Goal: Task Accomplishment & Management: Use online tool/utility

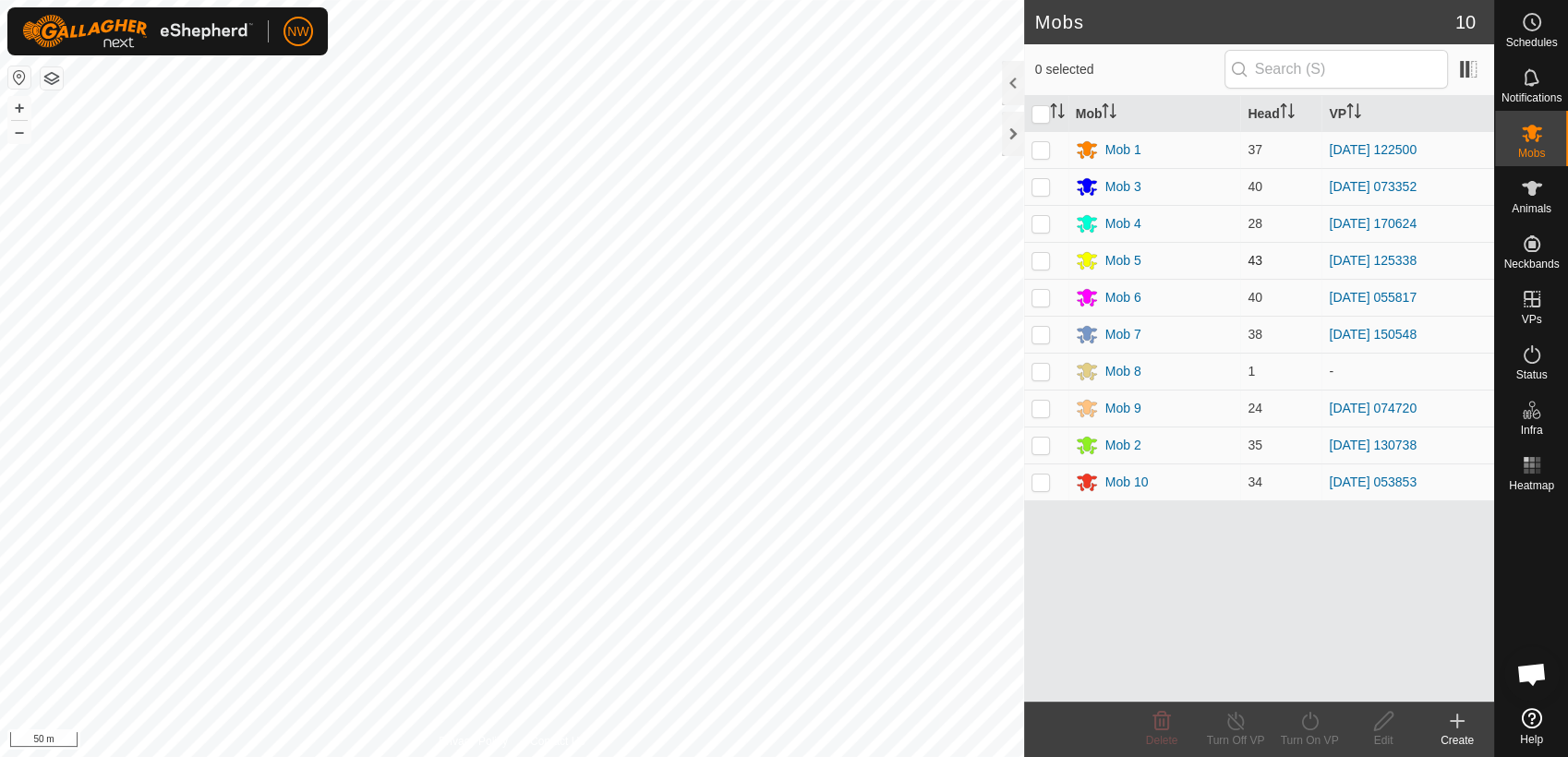
drag, startPoint x: 1039, startPoint y: 256, endPoint x: 1049, endPoint y: 277, distance: 23.3
click at [1038, 258] on p-checkbox at bounding box center [1040, 260] width 19 height 15
checkbox input "true"
click at [1307, 720] on icon at bounding box center [1309, 721] width 23 height 22
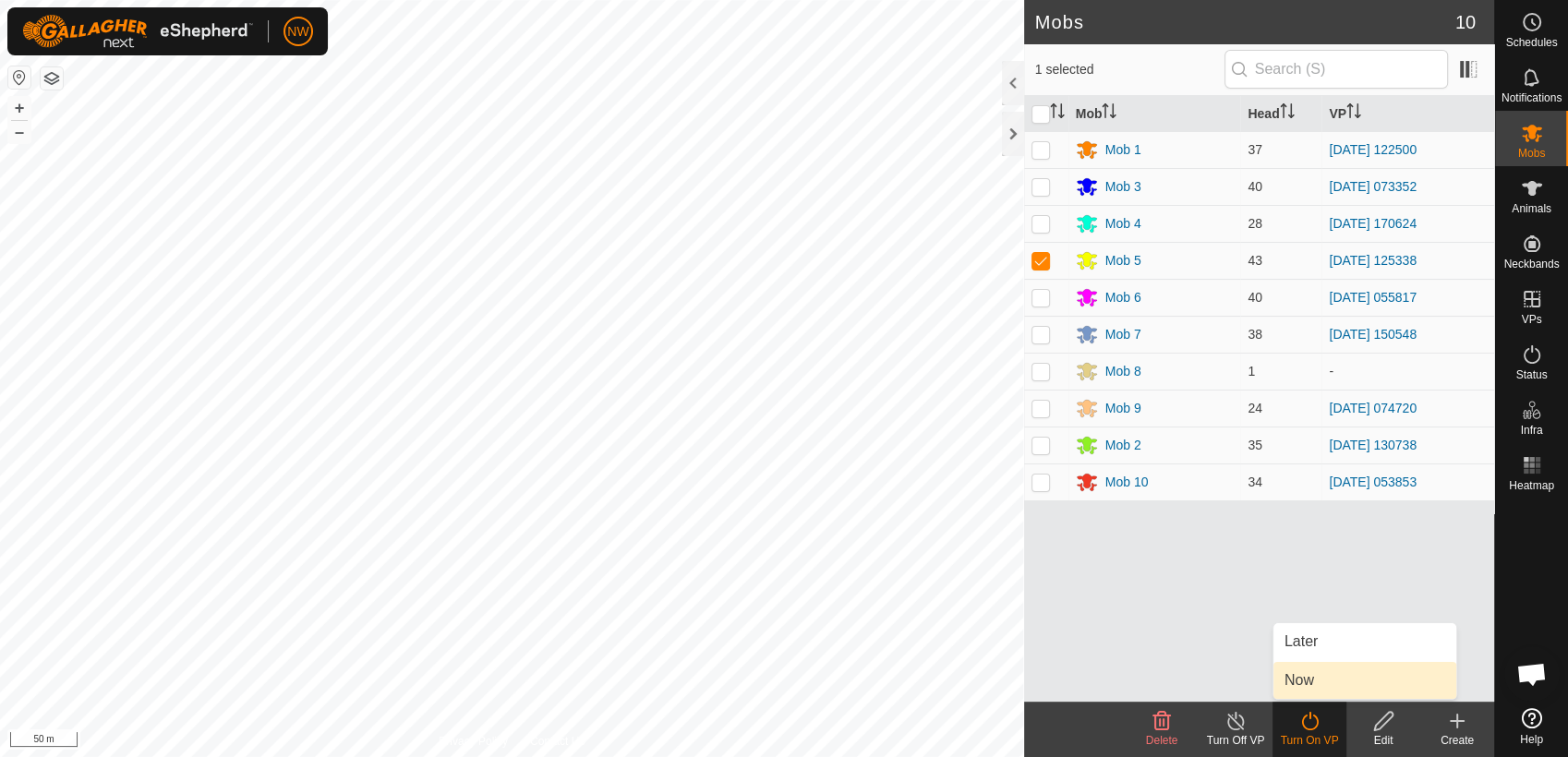
click at [1307, 676] on link "Now" at bounding box center [1365, 679] width 183 height 36
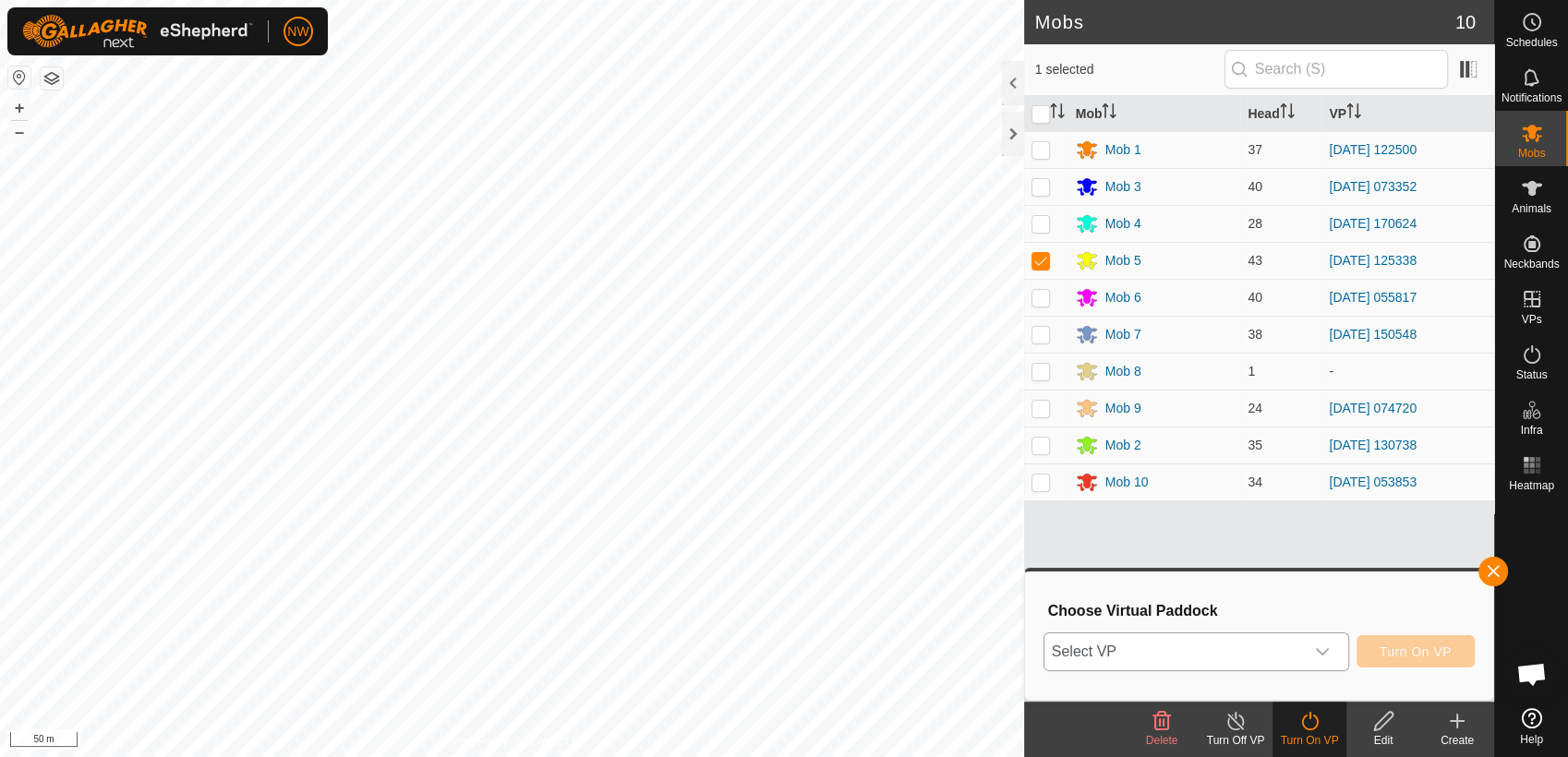
click at [1326, 651] on icon "dropdown trigger" at bounding box center [1322, 651] width 15 height 15
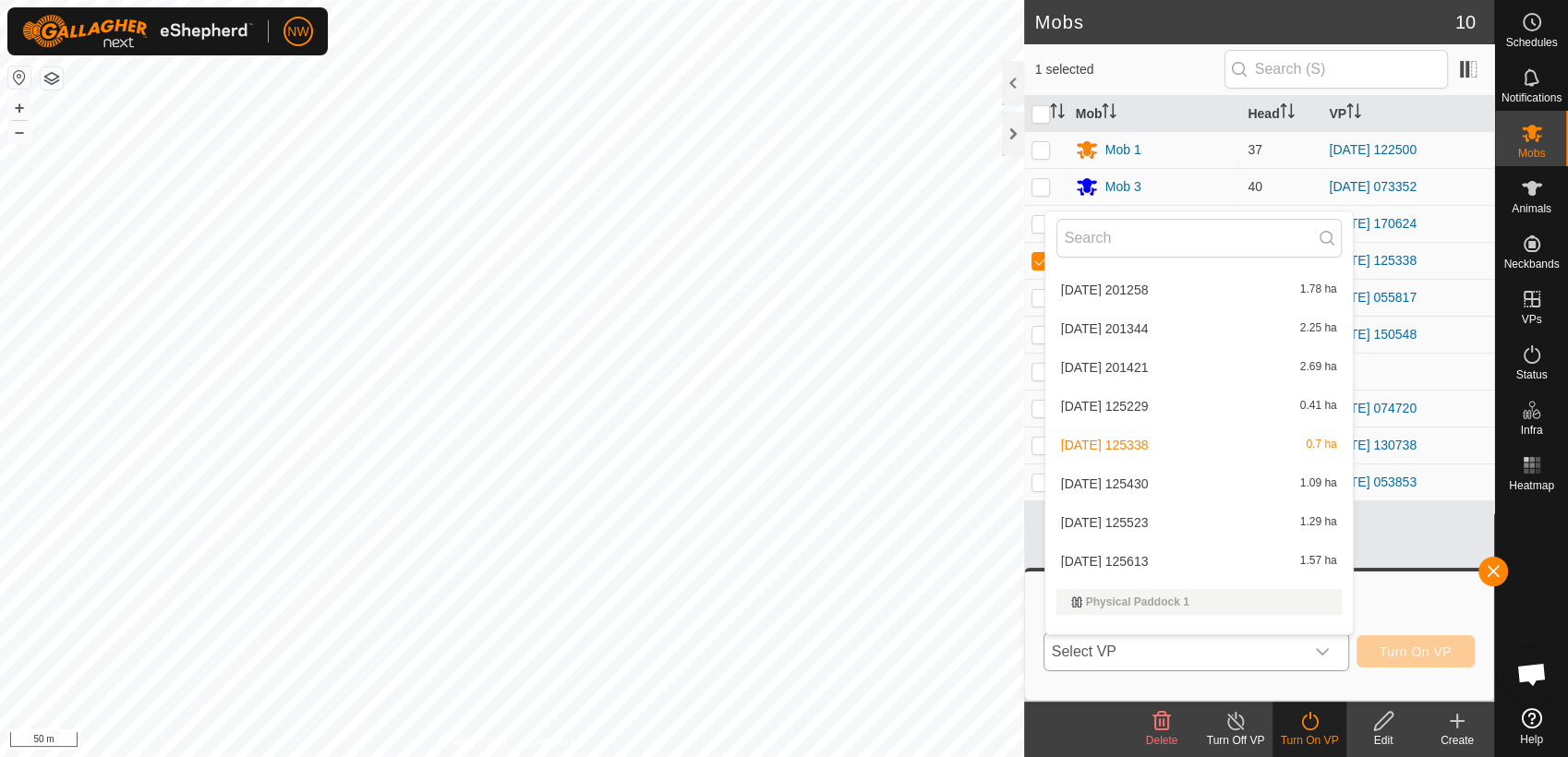
scroll to position [4976, 0]
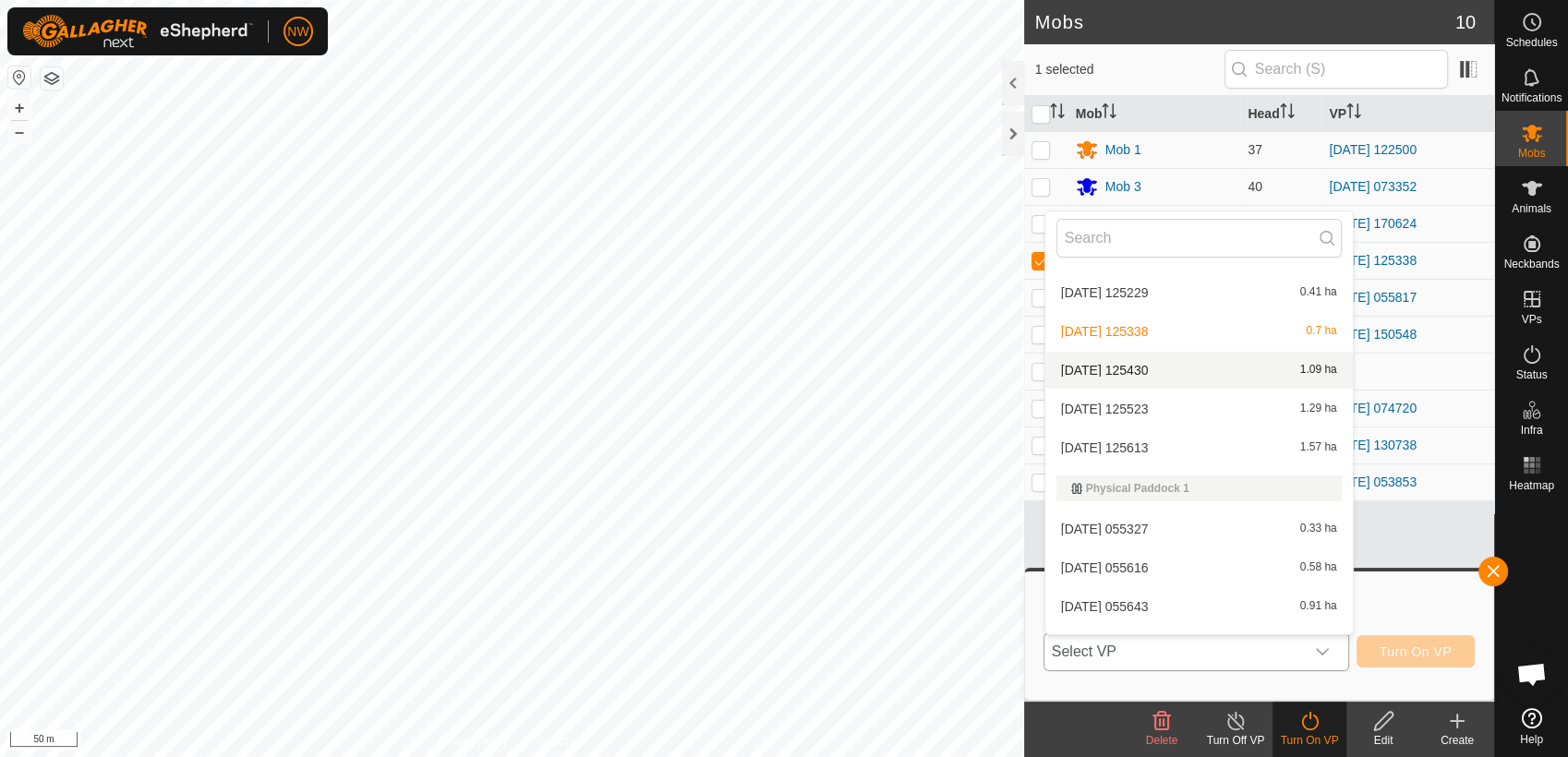
click at [1134, 365] on li "[DATE] 125430 1.09 ha" at bounding box center [1199, 369] width 307 height 36
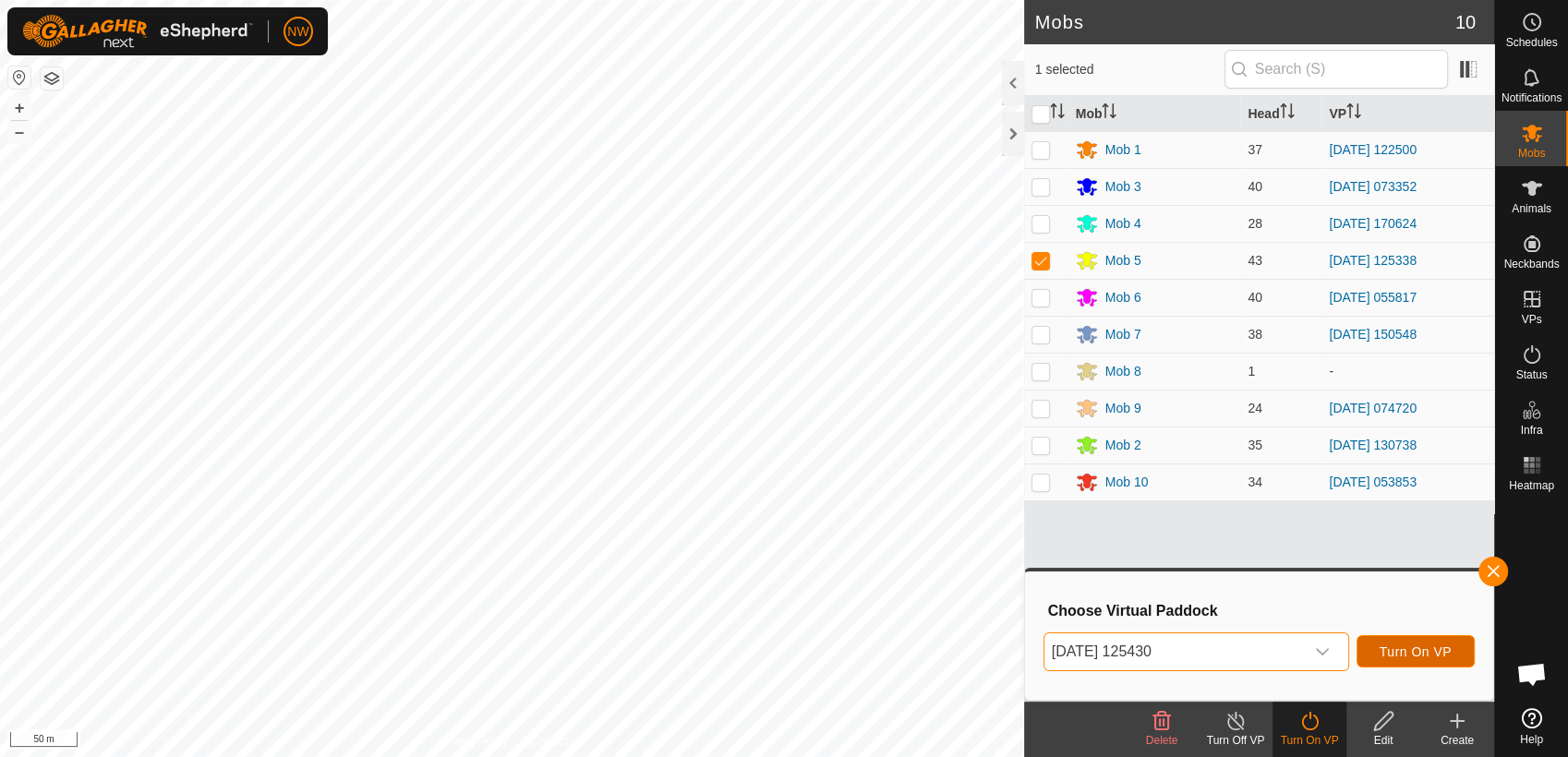
click at [1433, 647] on span "Turn On VP" at bounding box center [1415, 651] width 72 height 15
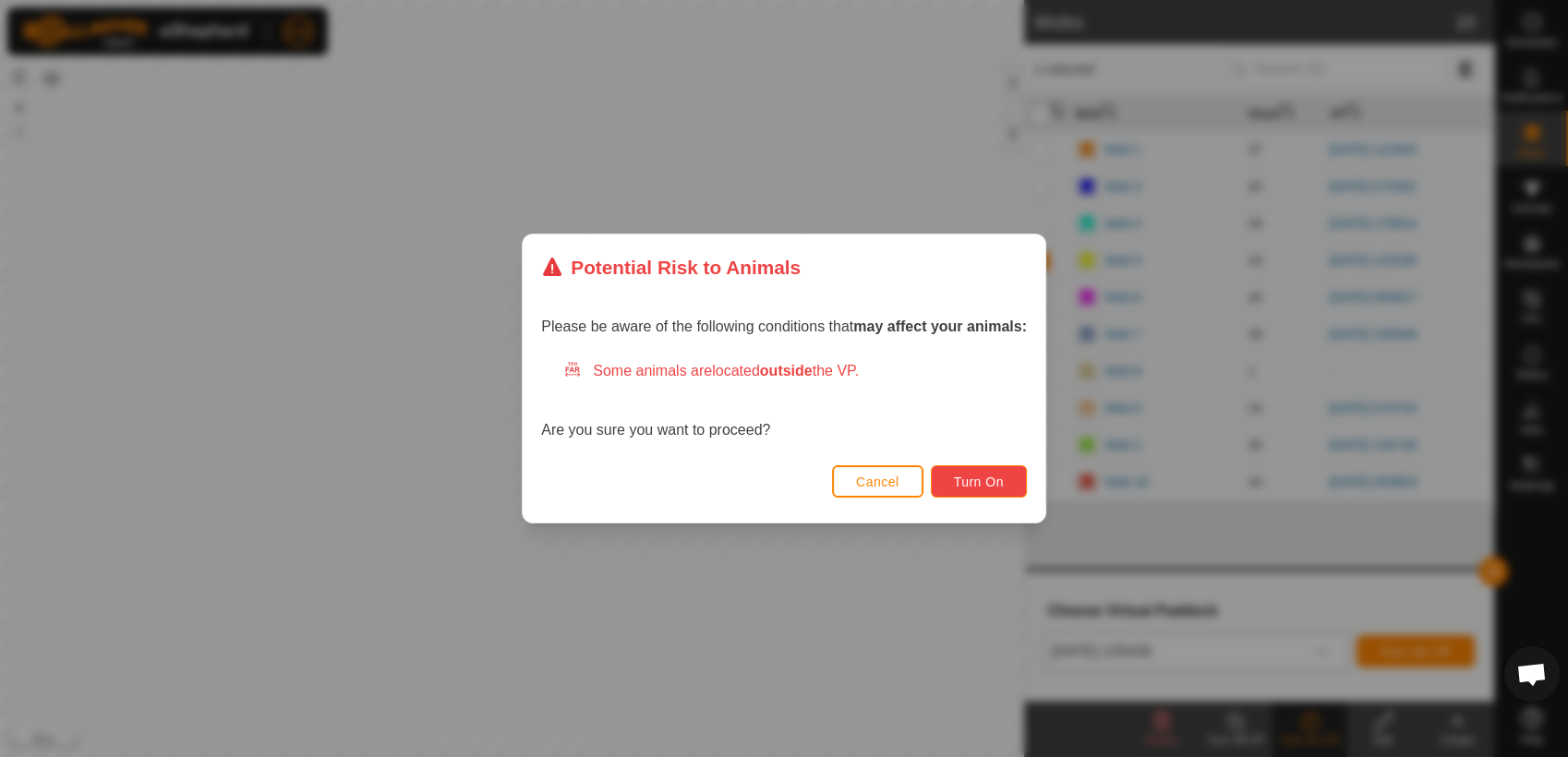
click at [984, 480] on span "Turn On" at bounding box center [978, 481] width 50 height 15
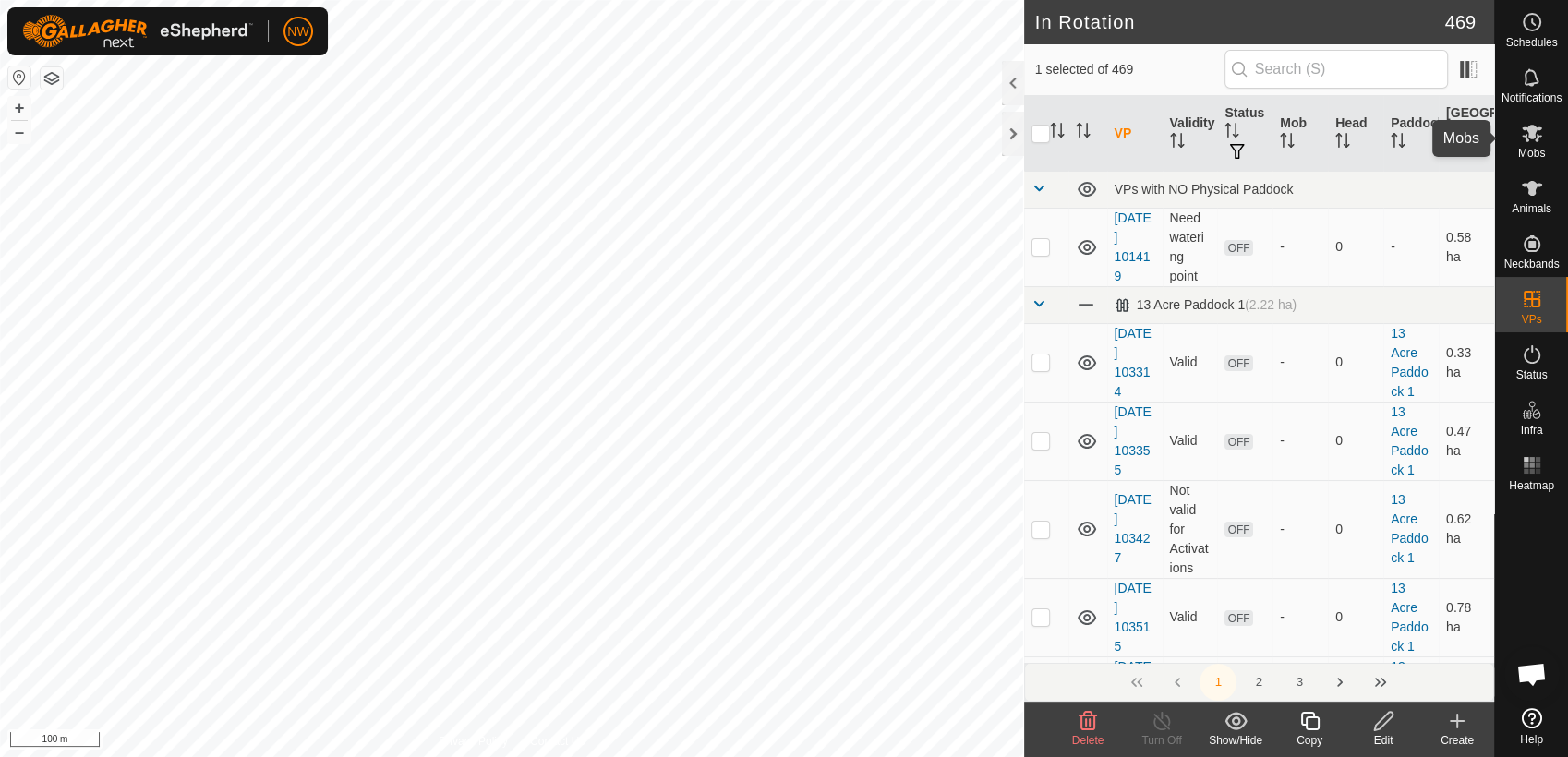
click at [1541, 139] on icon at bounding box center [1532, 133] width 22 height 22
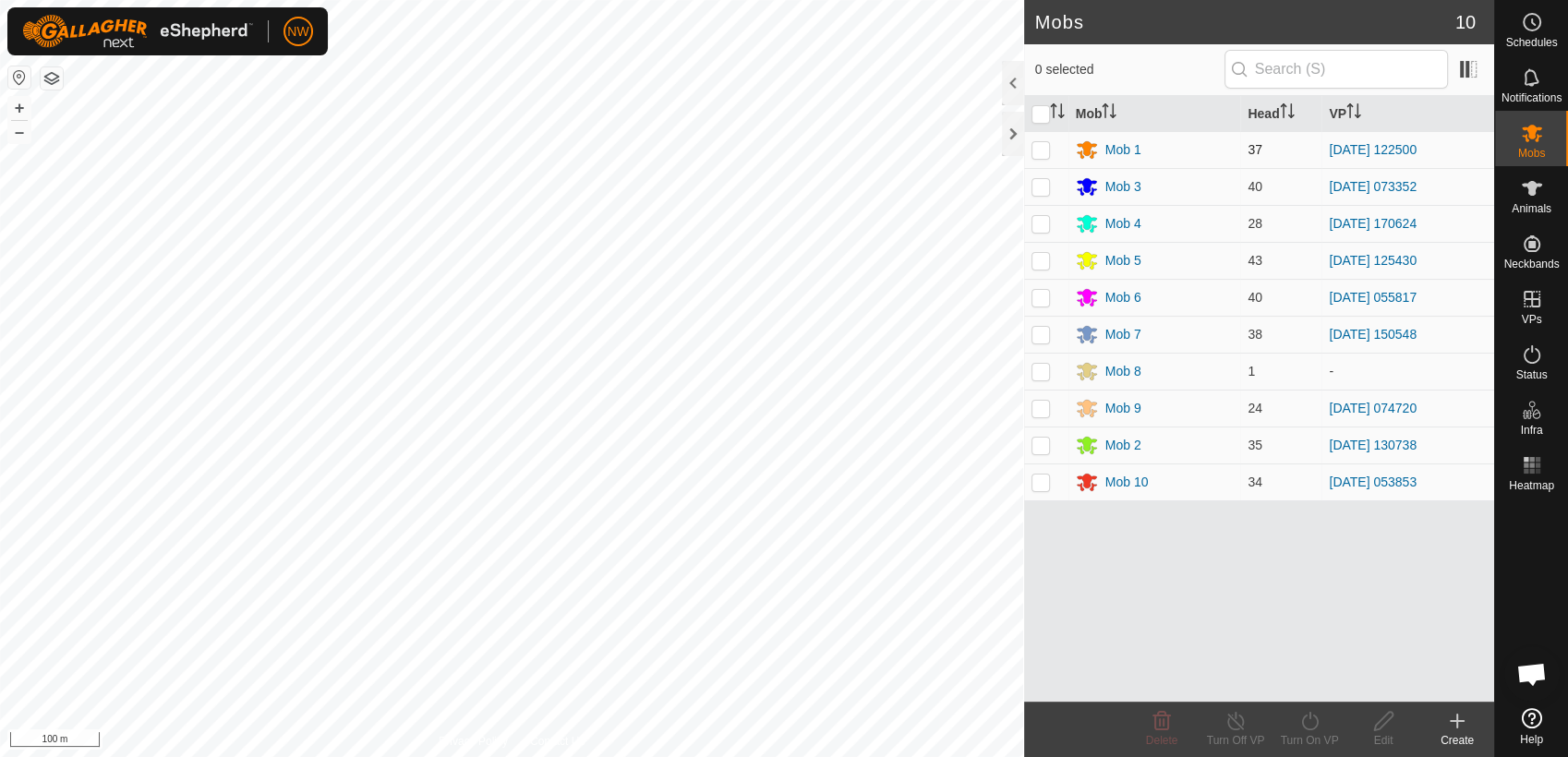
click at [1041, 153] on p-checkbox at bounding box center [1040, 149] width 19 height 15
checkbox input "true"
click at [1234, 718] on icon at bounding box center [1235, 721] width 17 height 19
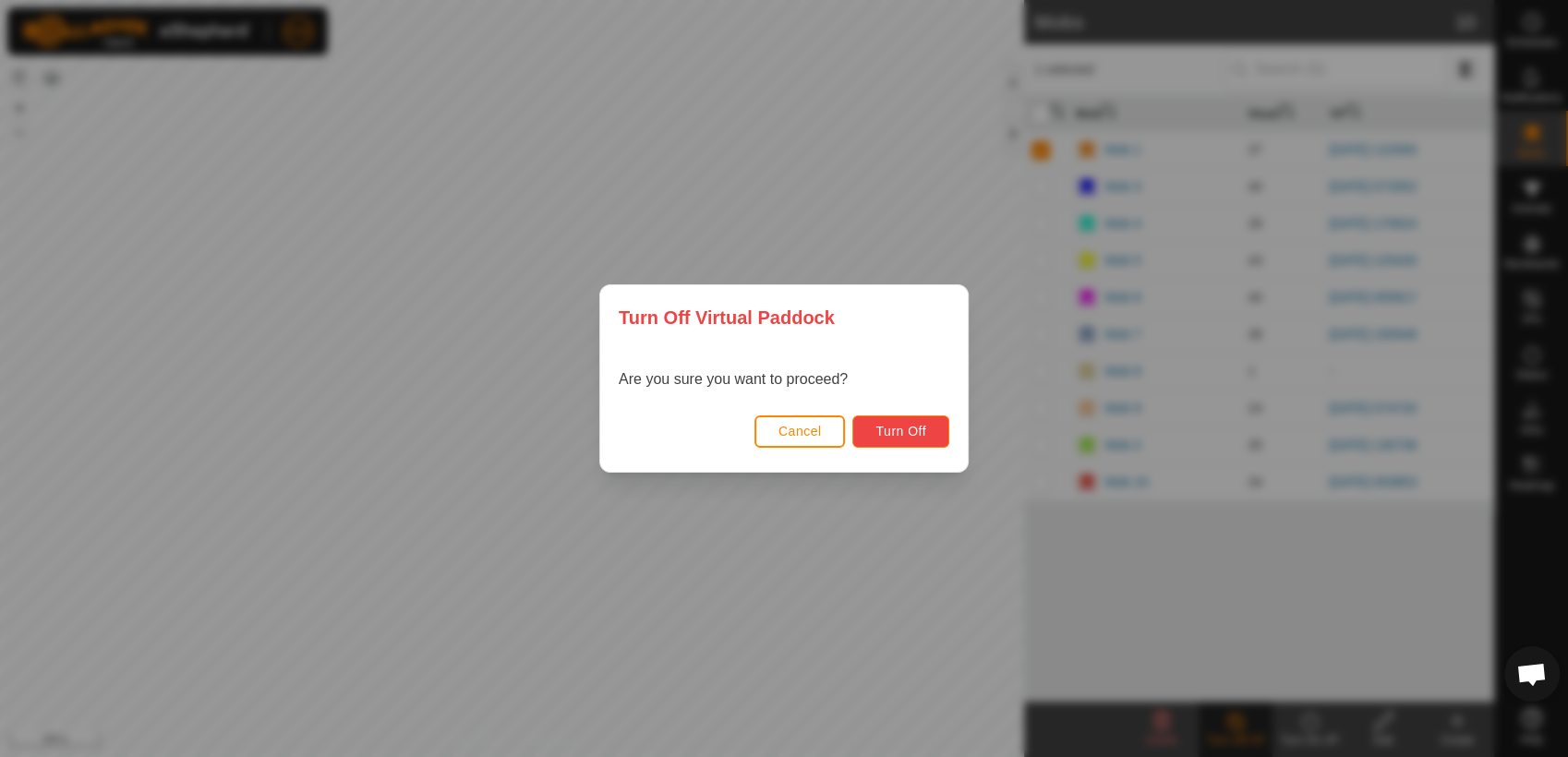
click at [910, 428] on span "Turn Off" at bounding box center [901, 430] width 51 height 15
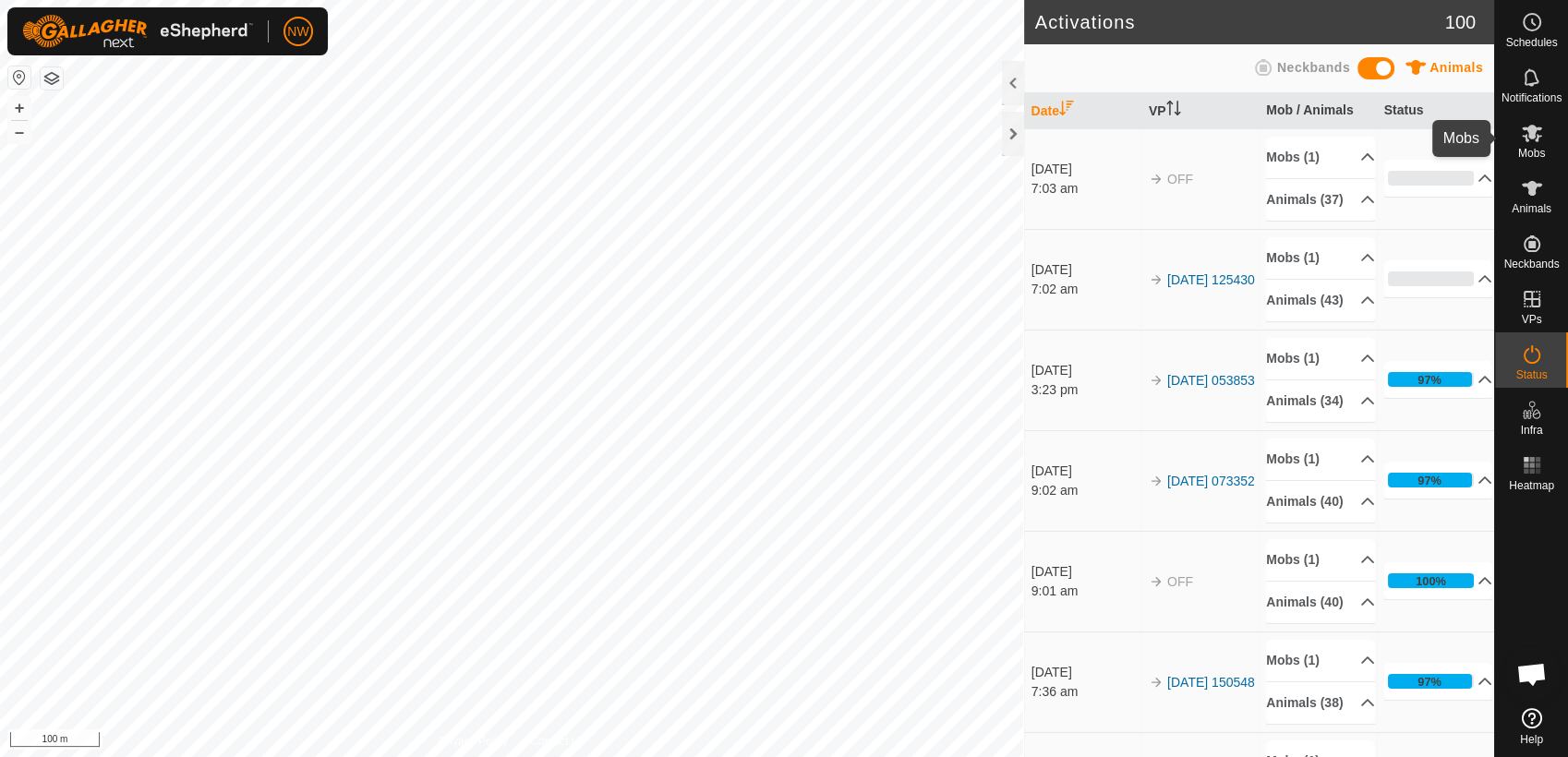
click at [1528, 141] on icon at bounding box center [1532, 133] width 22 height 22
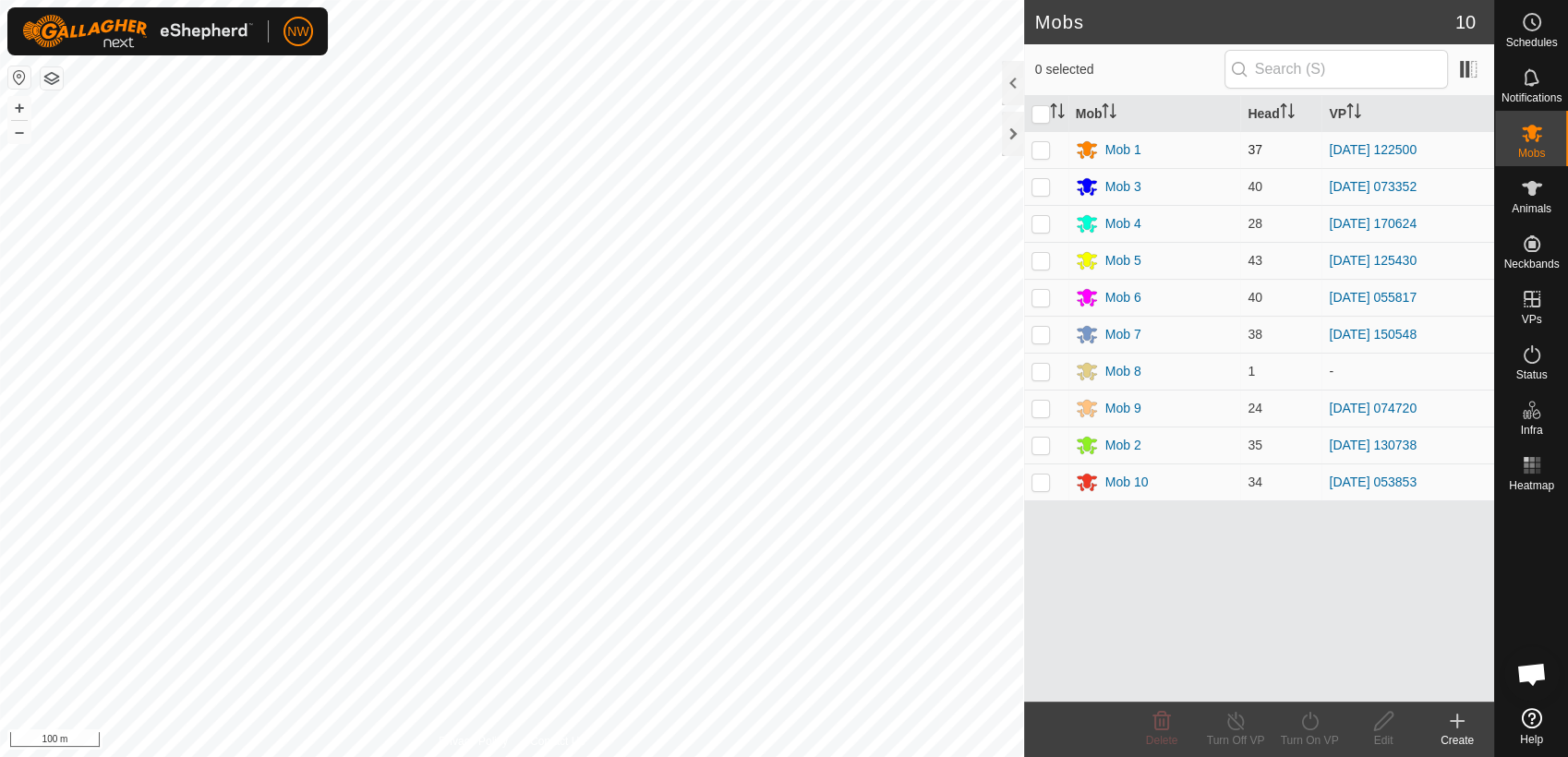
click at [1038, 150] on p-checkbox at bounding box center [1040, 149] width 19 height 15
checkbox input "true"
click at [1307, 721] on icon at bounding box center [1309, 721] width 23 height 22
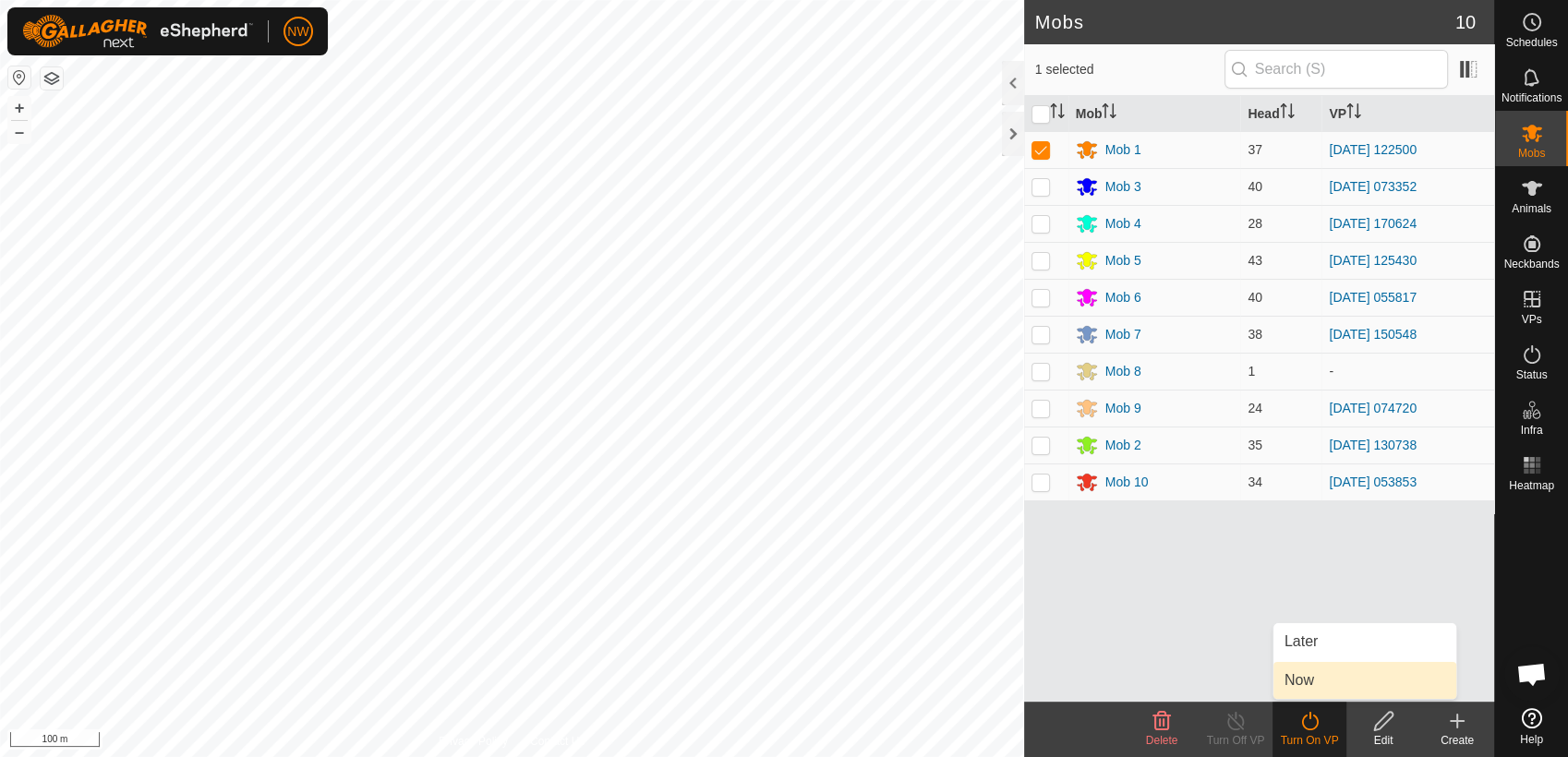
click at [1293, 673] on link "Now" at bounding box center [1365, 679] width 183 height 36
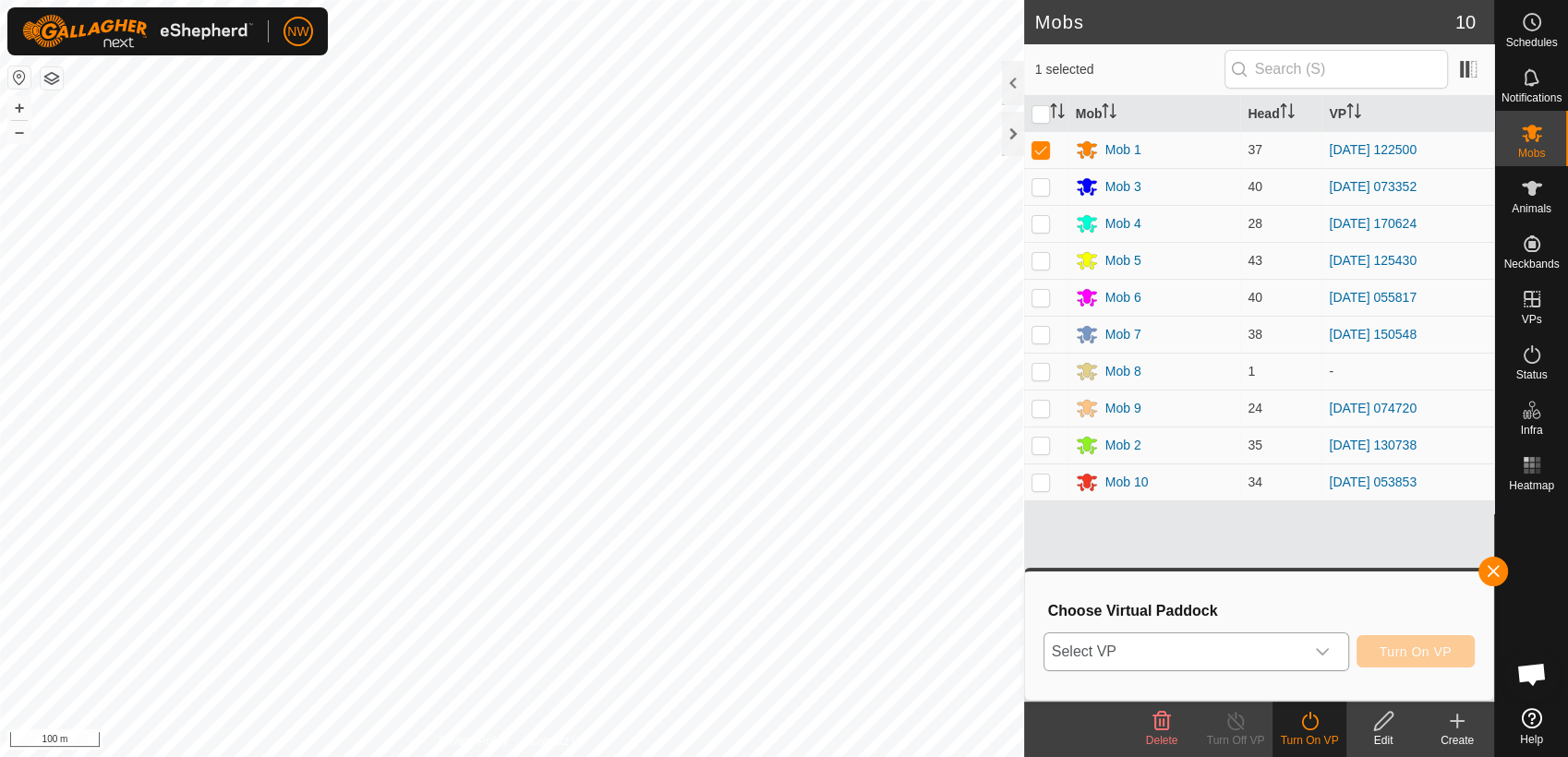
click at [1322, 651] on icon "dropdown trigger" at bounding box center [1322, 651] width 15 height 15
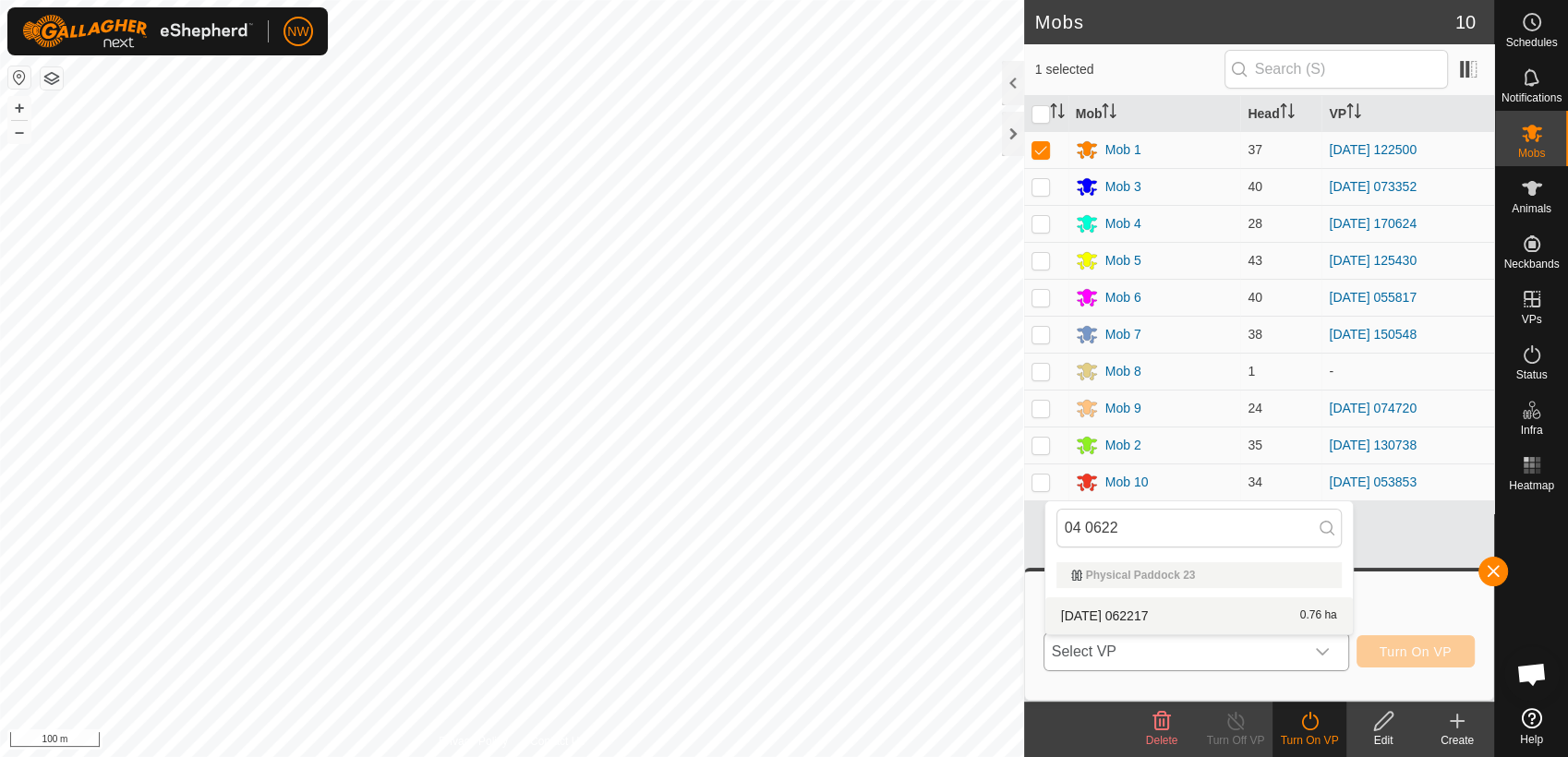
type input "04 0622"
click at [1111, 612] on li "[DATE] 062217 0.76 ha" at bounding box center [1199, 615] width 307 height 36
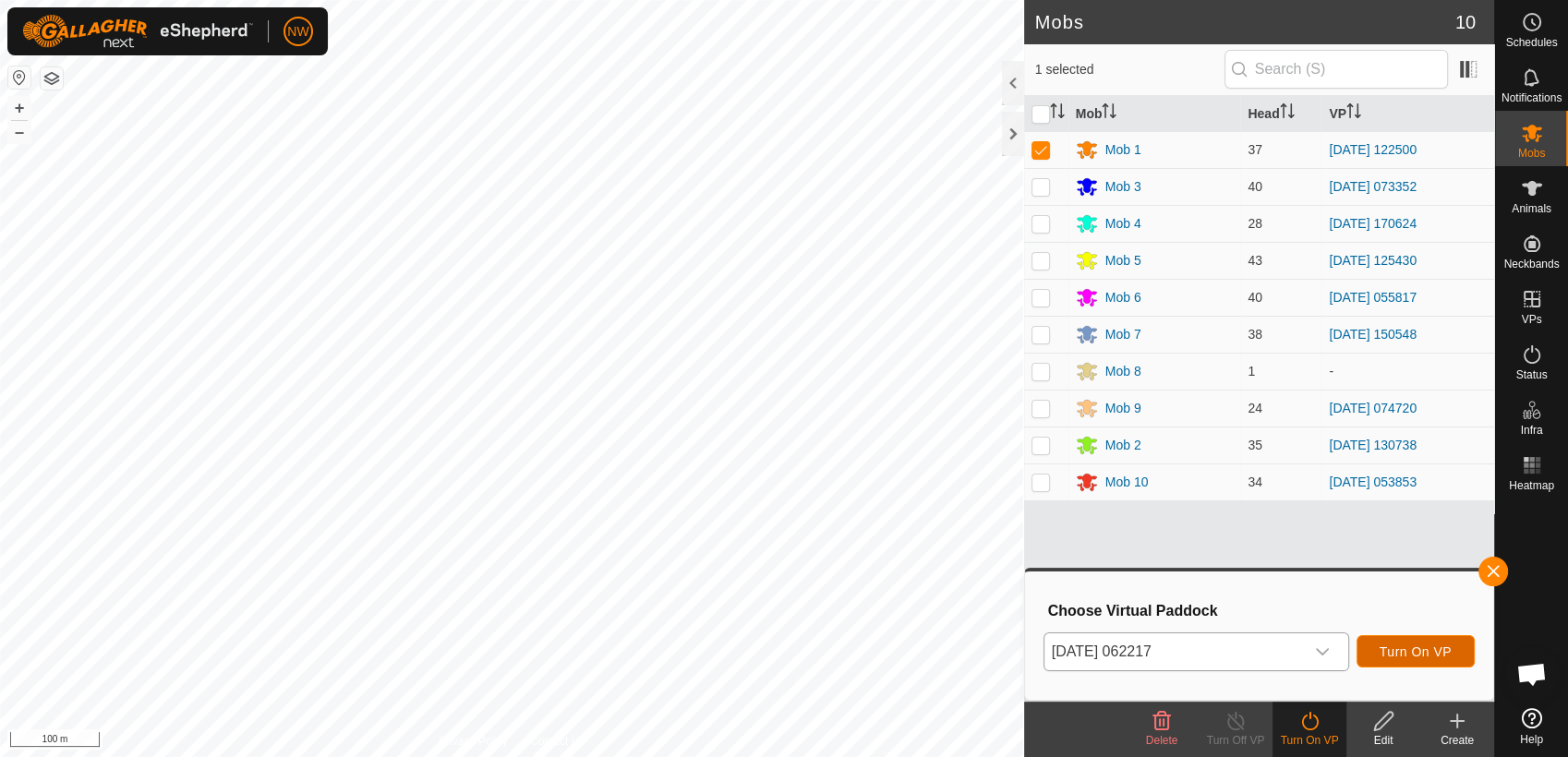
click at [1395, 639] on button "Turn On VP" at bounding box center [1415, 651] width 118 height 32
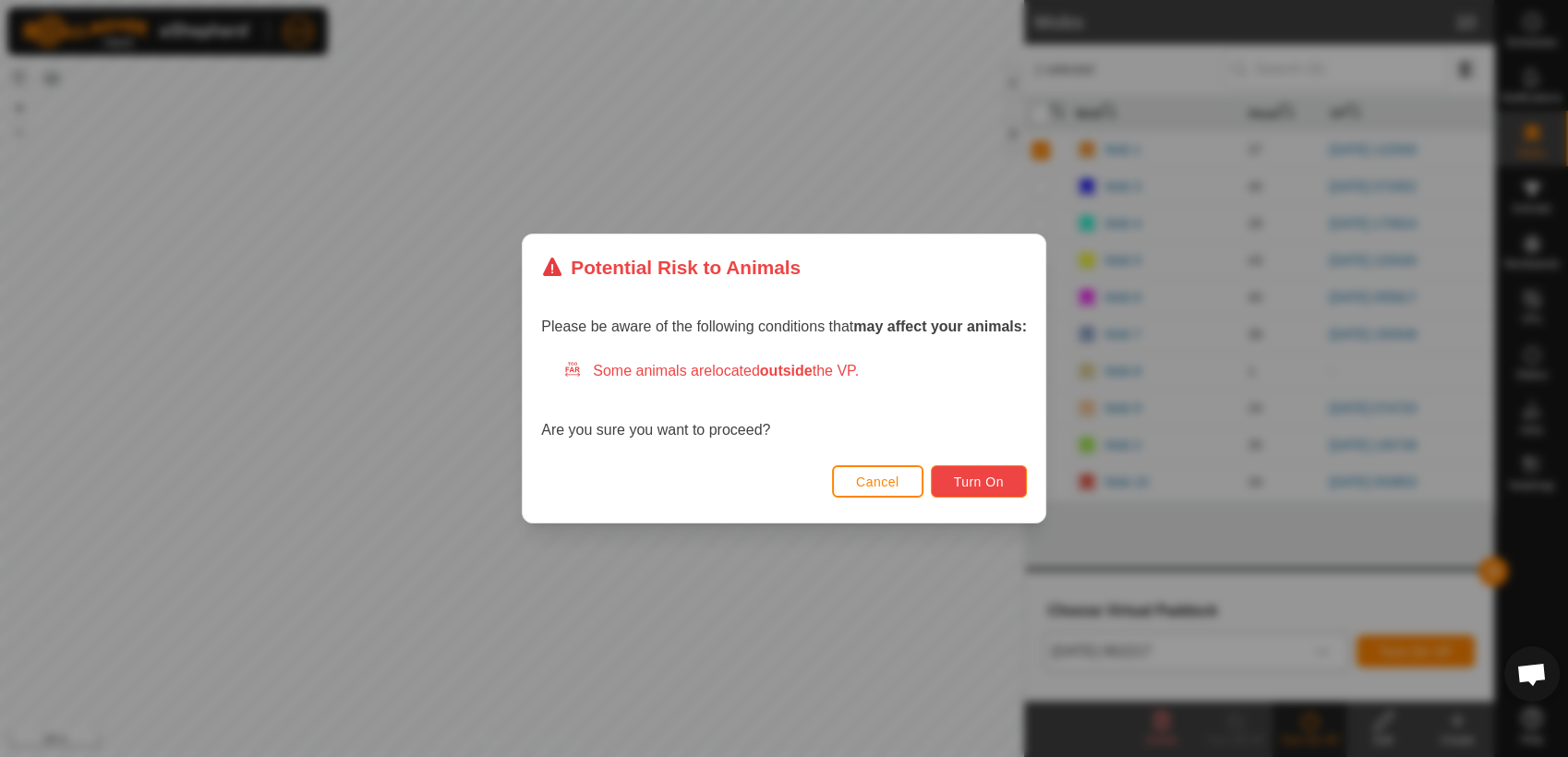
click at [975, 475] on span "Turn On" at bounding box center [978, 481] width 50 height 15
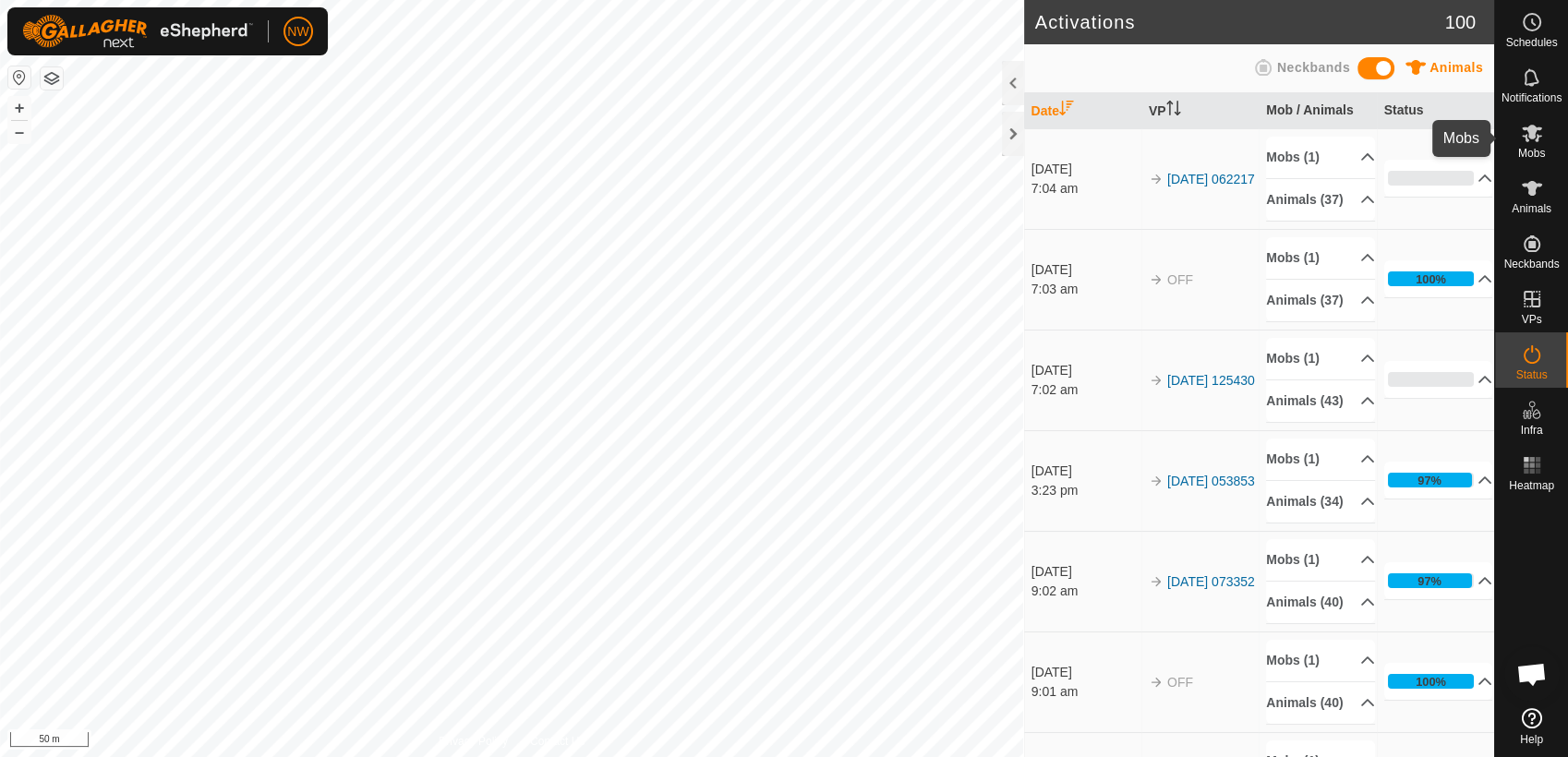
click at [1536, 142] on icon at bounding box center [1532, 133] width 22 height 22
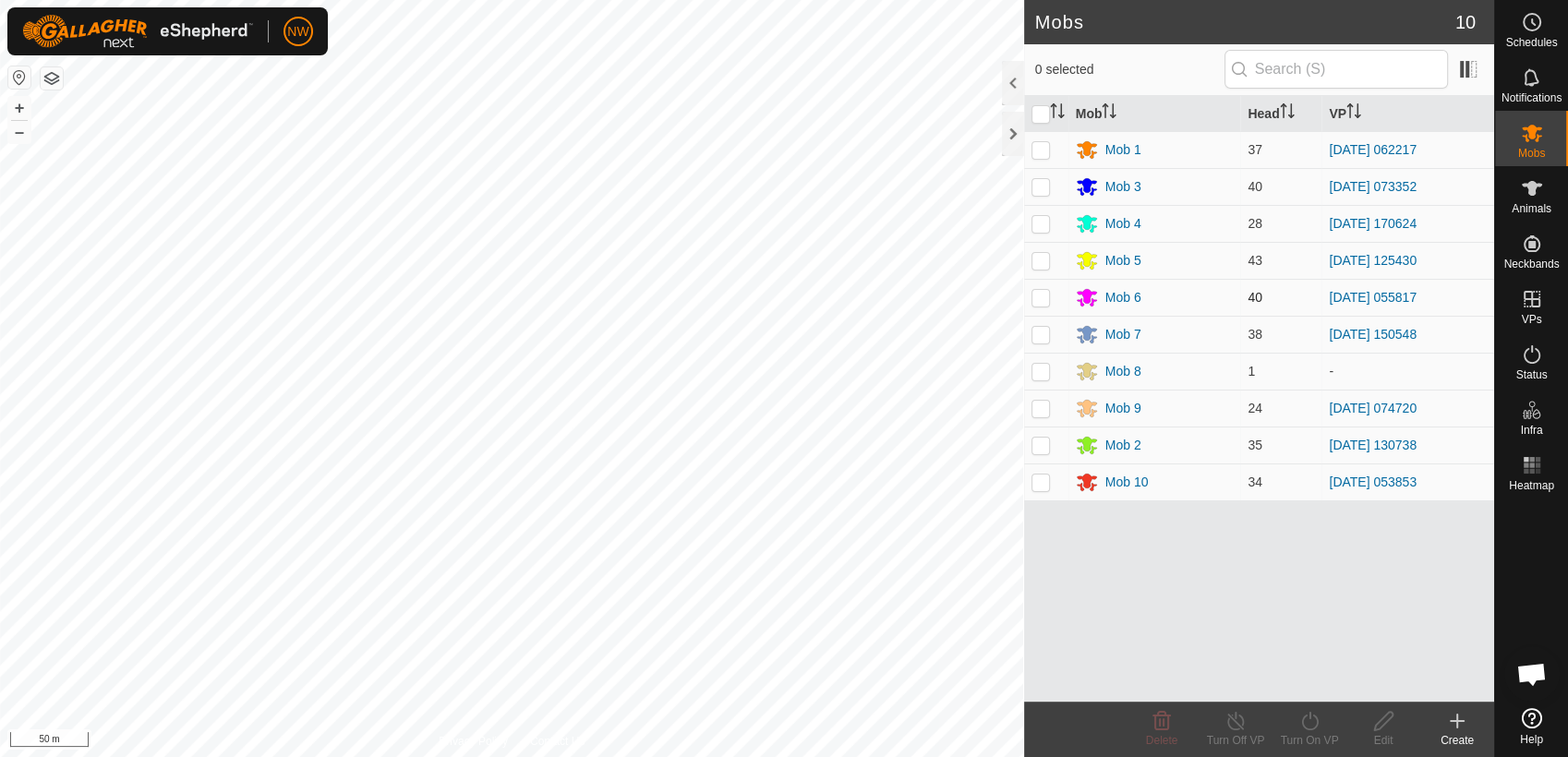
click at [1041, 296] on p-checkbox at bounding box center [1040, 296] width 19 height 15
checkbox input "true"
click at [1310, 724] on icon at bounding box center [1309, 721] width 23 height 22
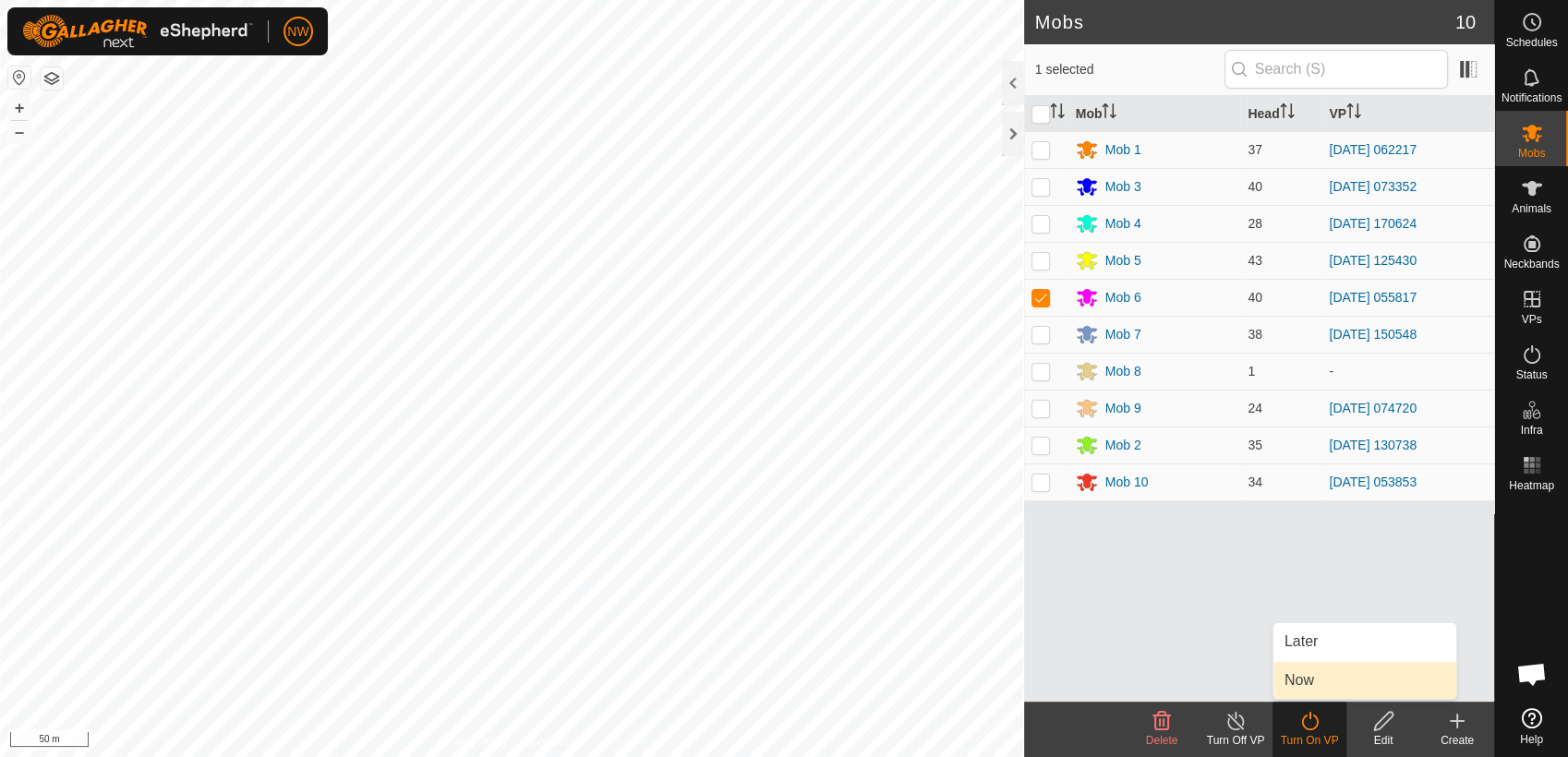
click at [1316, 675] on link "Now" at bounding box center [1365, 679] width 183 height 36
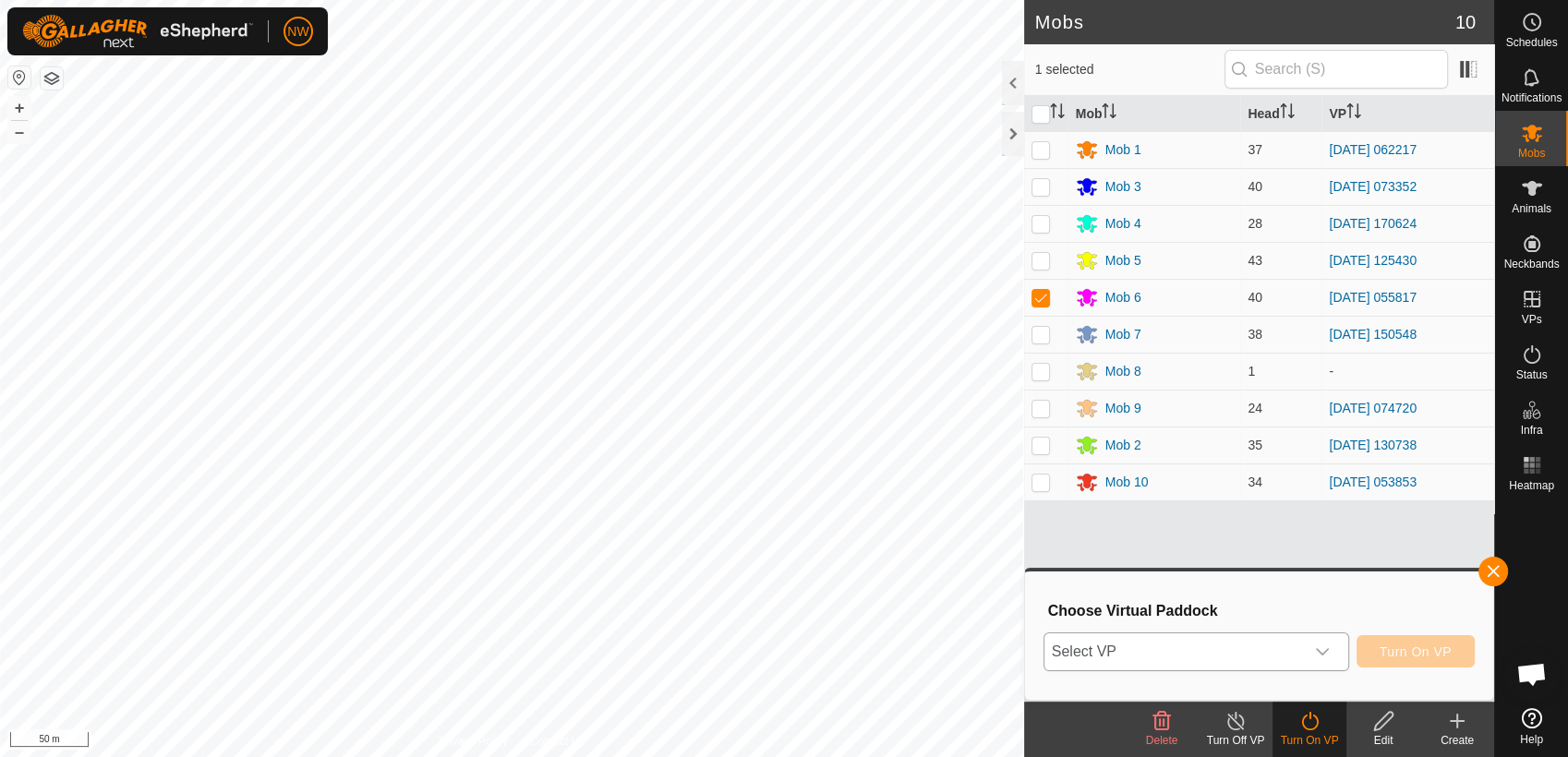
click at [1328, 648] on icon "dropdown trigger" at bounding box center [1322, 651] width 15 height 15
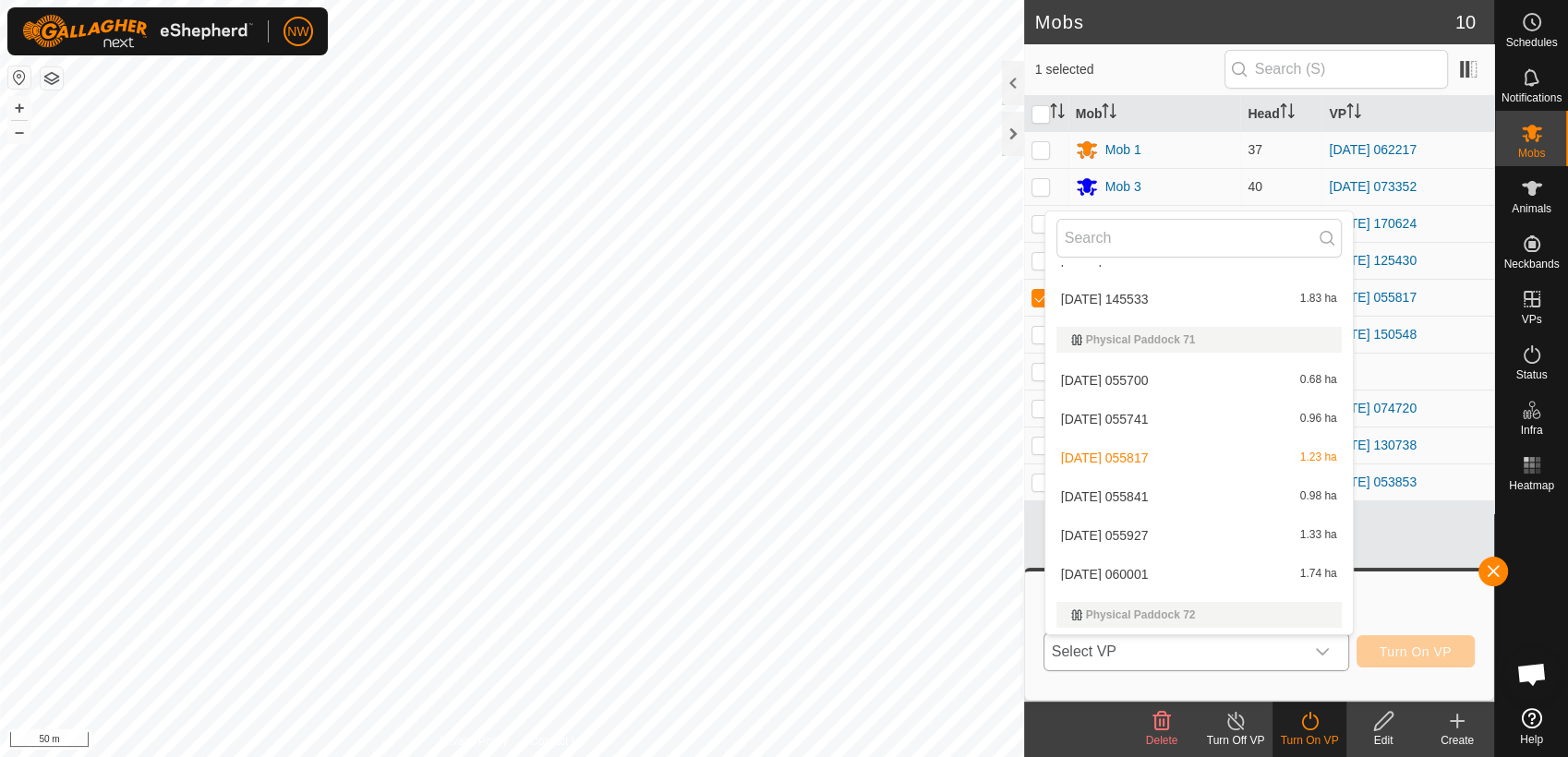
scroll to position [18833, 0]
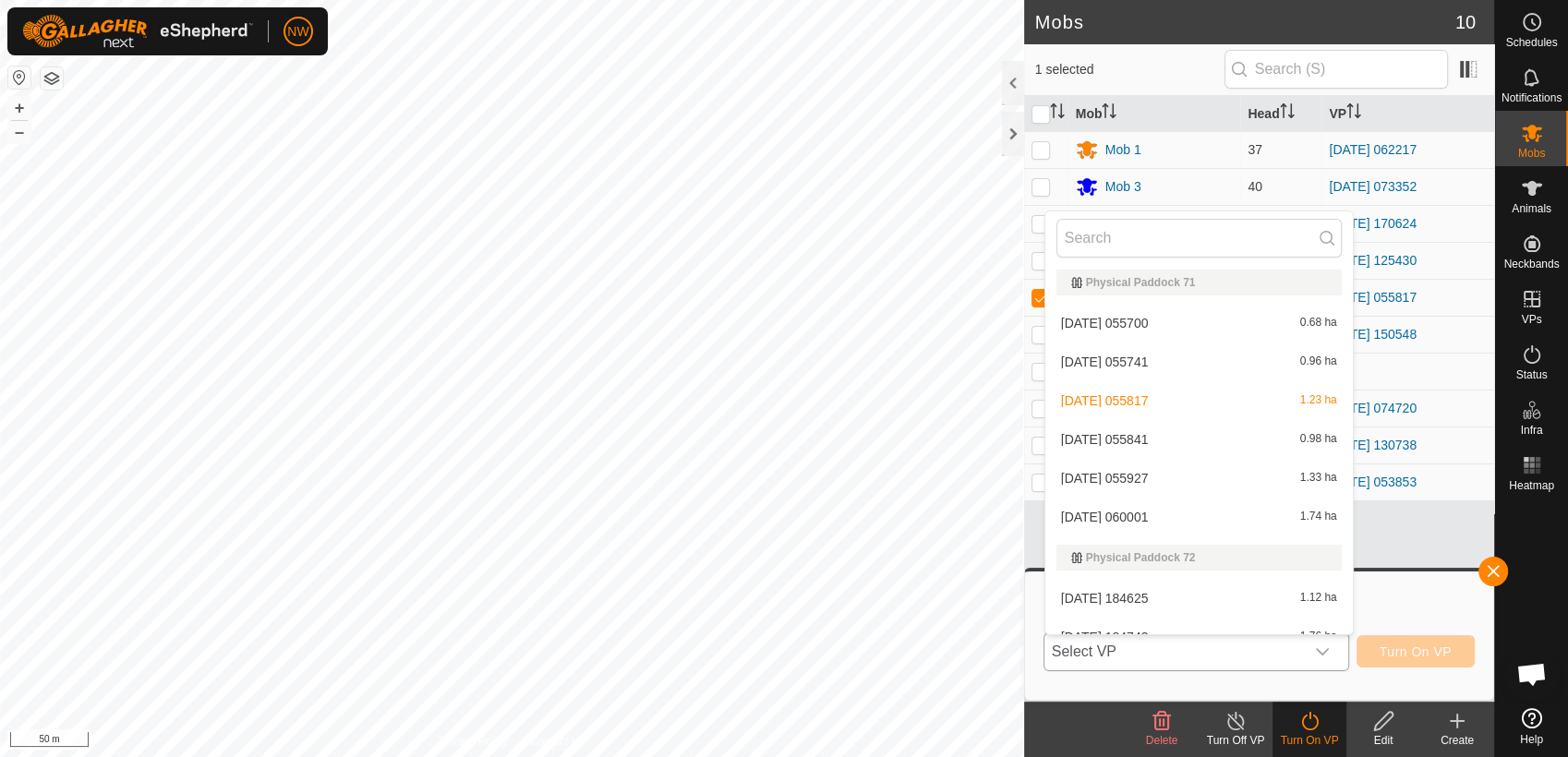
click at [1095, 434] on li "[DATE] 055841 0.98 ha" at bounding box center [1199, 438] width 307 height 36
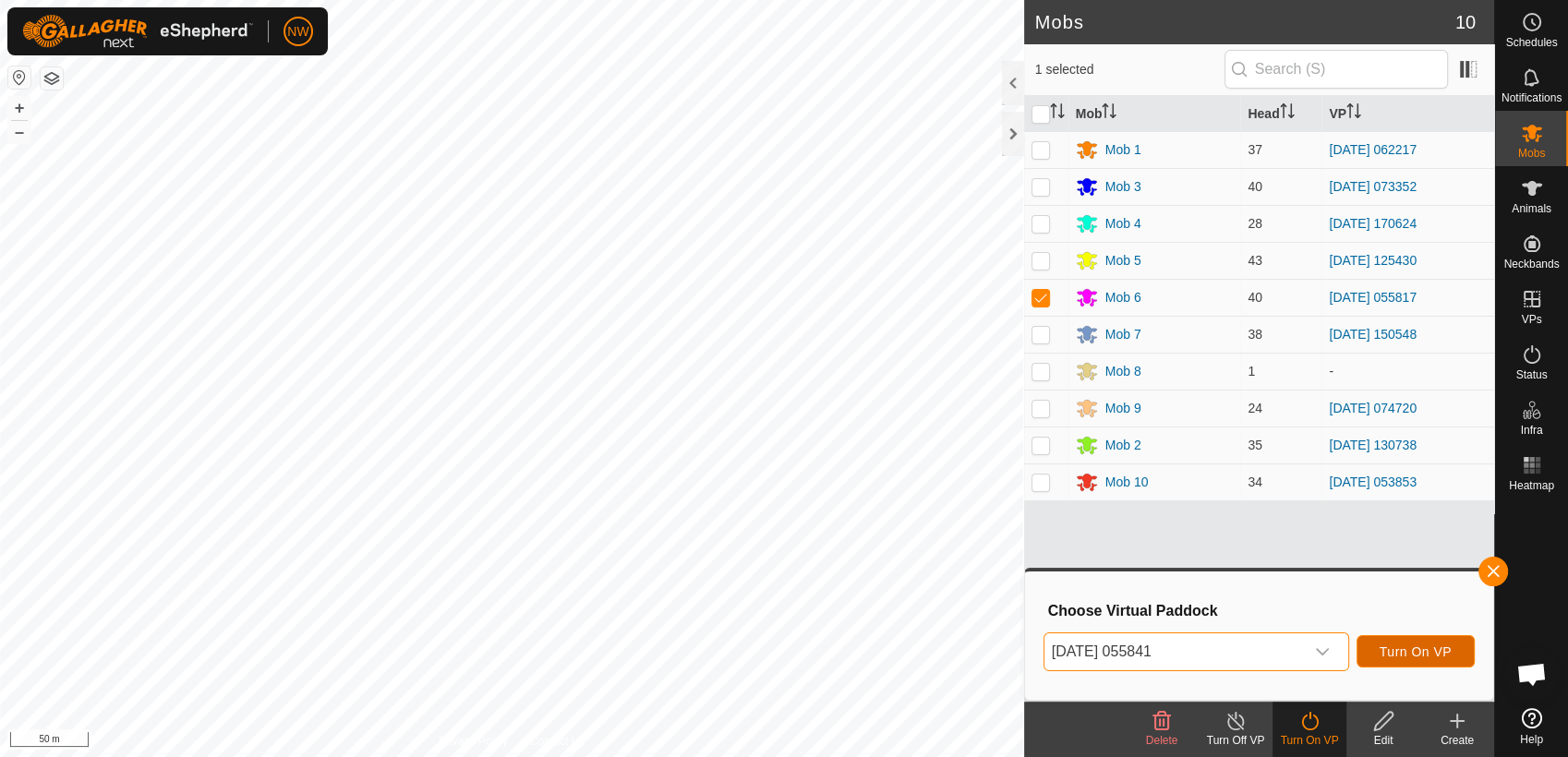
click at [1411, 644] on span "Turn On VP" at bounding box center [1415, 651] width 72 height 15
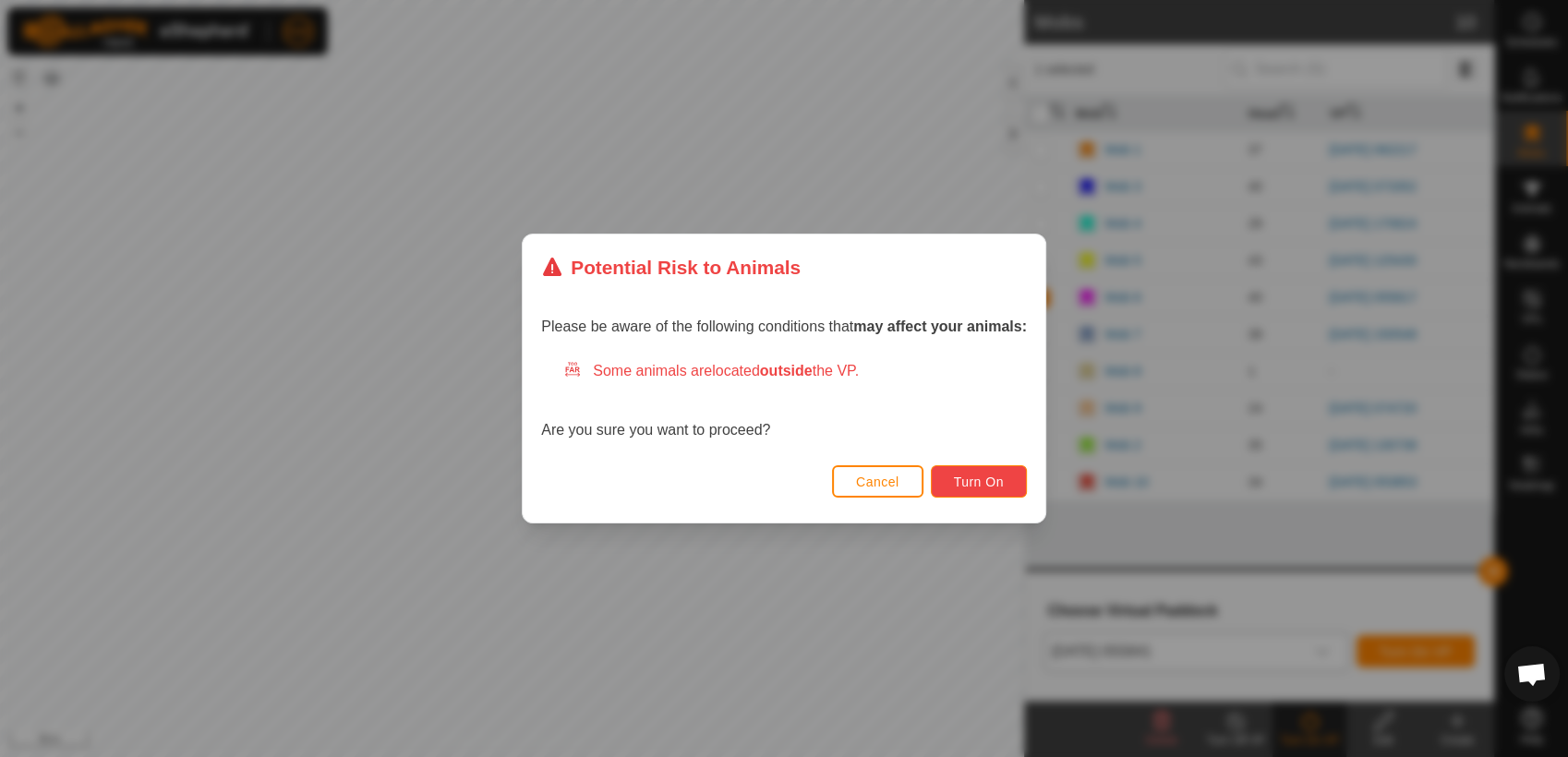
click at [971, 473] on button "Turn On" at bounding box center [978, 480] width 96 height 32
